Goal: Find specific page/section: Find specific page/section

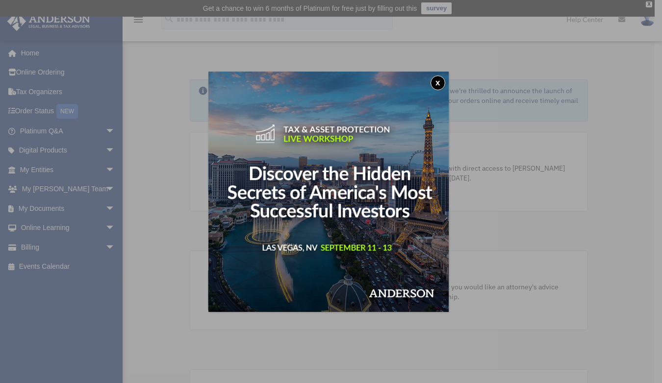
click at [437, 78] on button "x" at bounding box center [437, 82] width 15 height 15
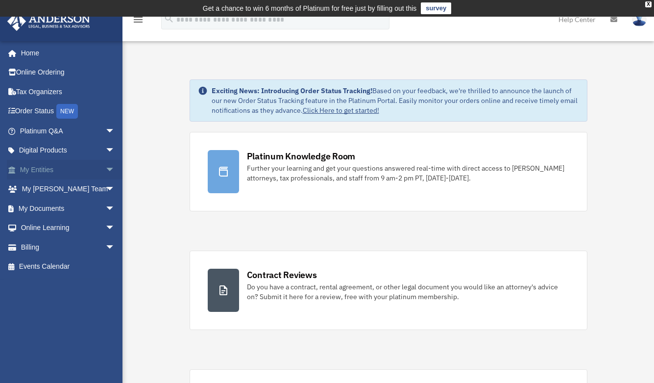
click at [105, 168] on span "arrow_drop_down" at bounding box center [115, 170] width 20 height 20
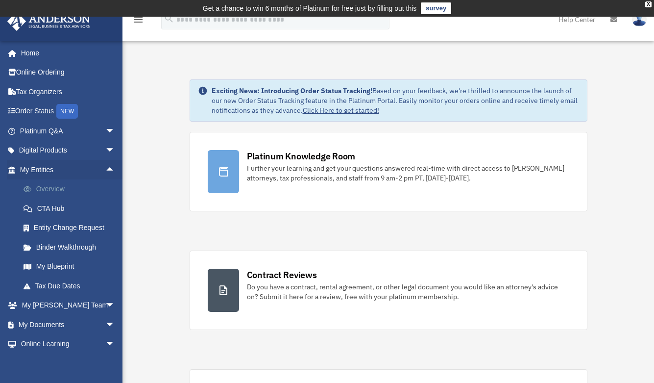
click at [65, 188] on link "Overview" at bounding box center [72, 189] width 116 height 20
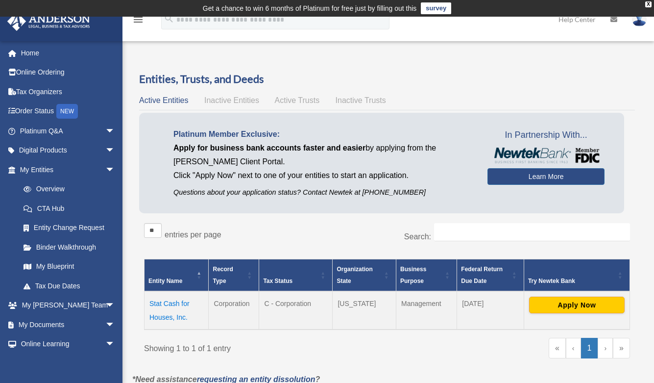
click at [174, 305] on td "Stat Cash for Houses, Inc." at bounding box center [177, 310] width 64 height 38
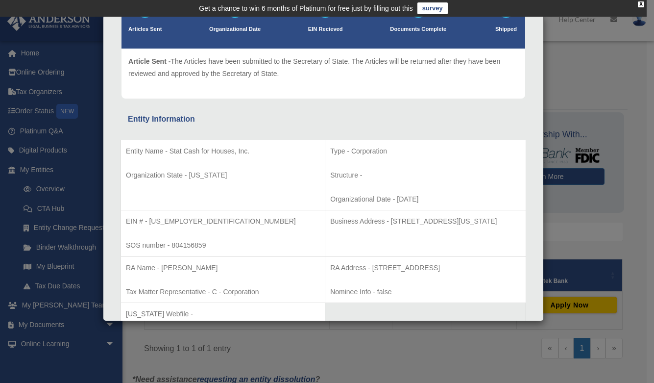
scroll to position [92, 0]
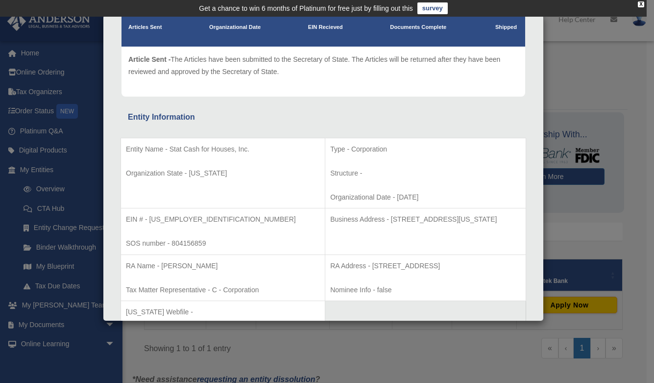
click at [374, 335] on div "Details × Articles Sent Organizational Date" at bounding box center [327, 191] width 654 height 383
